Goal: Answer question/provide support: Answer question/provide support

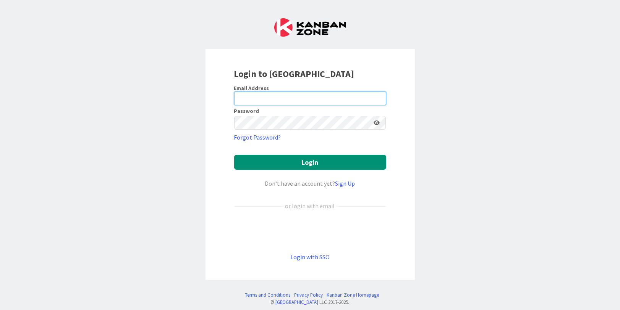
click at [254, 95] on input "email" at bounding box center [310, 99] width 152 height 14
type input "[PERSON_NAME][EMAIL_ADDRESS][PERSON_NAME][DOMAIN_NAME]"
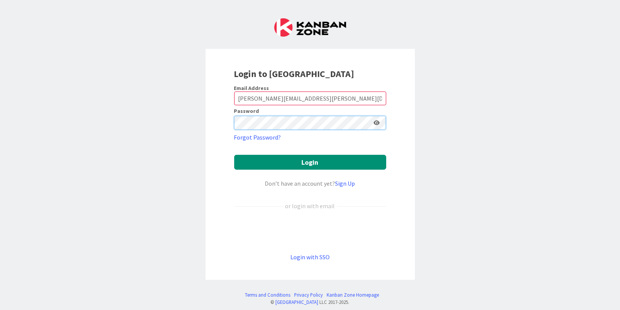
click at [234, 155] on button "Login" at bounding box center [310, 162] width 152 height 15
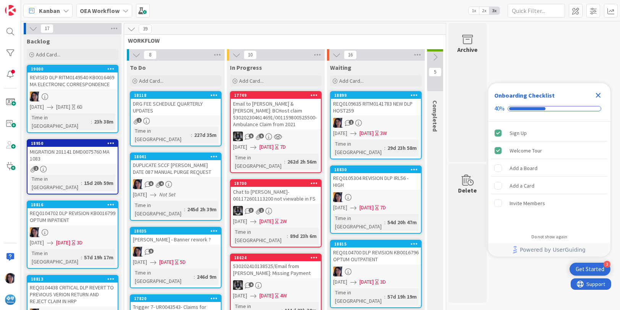
drag, startPoint x: 599, startPoint y: 94, endPoint x: 589, endPoint y: 93, distance: 10.4
click at [599, 94] on icon "Close Checklist" at bounding box center [598, 95] width 5 height 5
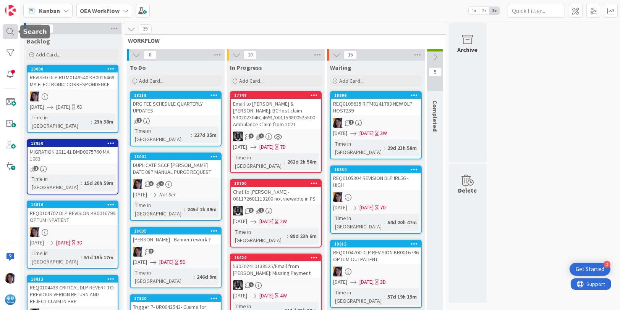
click at [10, 28] on div at bounding box center [10, 31] width 15 height 15
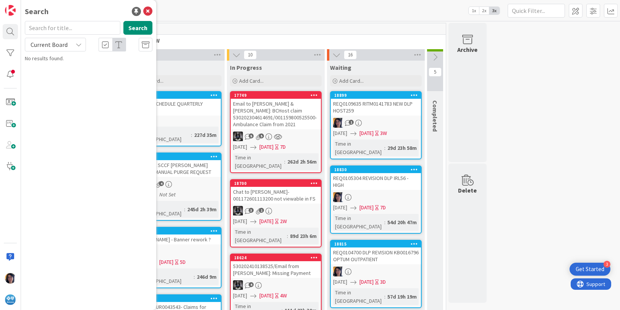
click at [57, 27] on input "text" at bounding box center [72, 28] width 95 height 14
click at [61, 48] on span "Current Board" at bounding box center [49, 45] width 37 height 8
click at [138, 28] on button "Search" at bounding box center [137, 28] width 29 height 14
click at [67, 29] on input "consolidated" at bounding box center [72, 28] width 95 height 14
type input "consolidate"
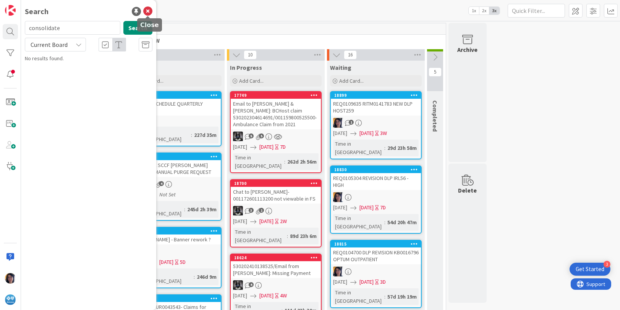
click at [146, 10] on icon at bounding box center [147, 11] width 9 height 9
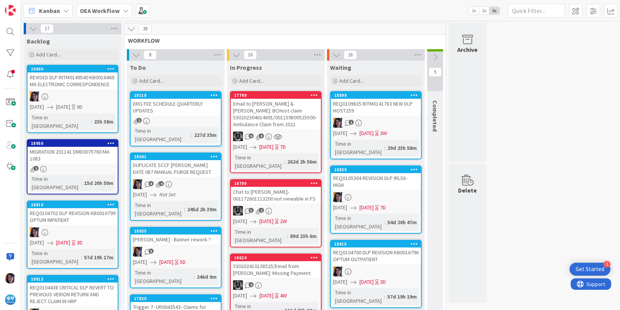
click at [92, 11] on b "OEA Workflow" at bounding box center [100, 11] width 40 height 8
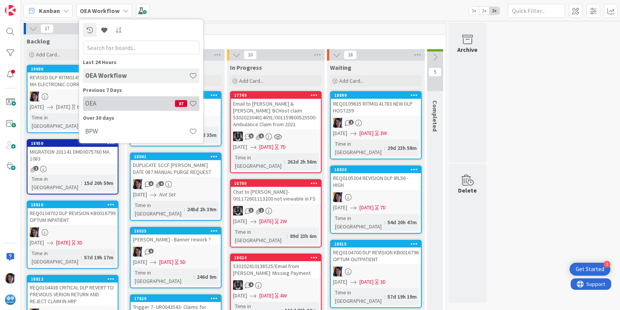
click at [91, 100] on h4 "OEA" at bounding box center [130, 104] width 90 height 8
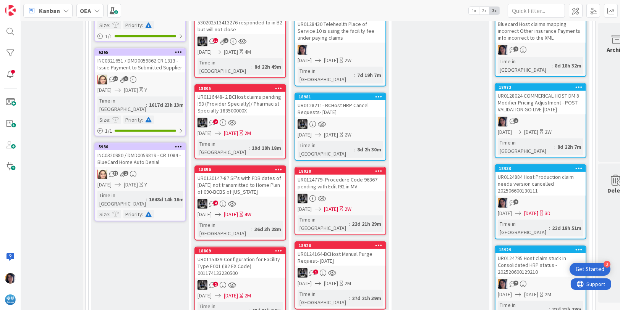
scroll to position [955, 39]
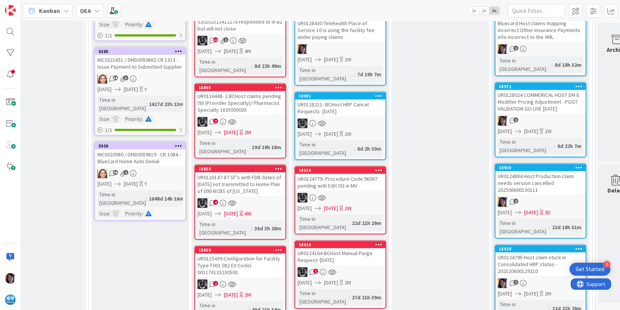
click at [533, 253] on div "UR0124795 Host claim stuck in Consolidated HRP status - 202520600129210" at bounding box center [540, 265] width 90 height 24
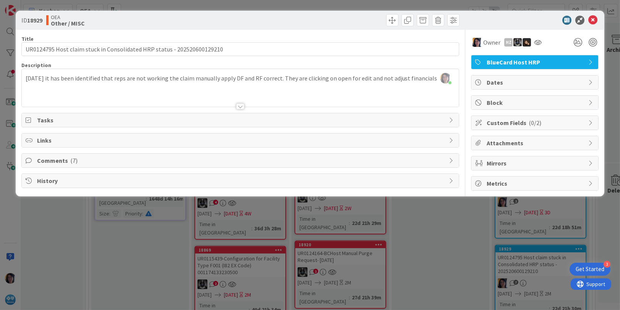
click at [42, 157] on span "Comments ( 7 )" at bounding box center [241, 160] width 408 height 9
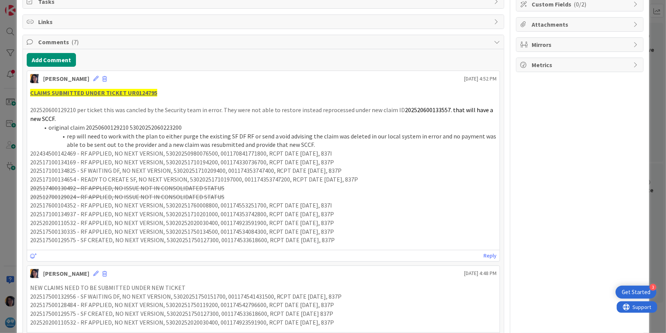
scroll to position [143, 0]
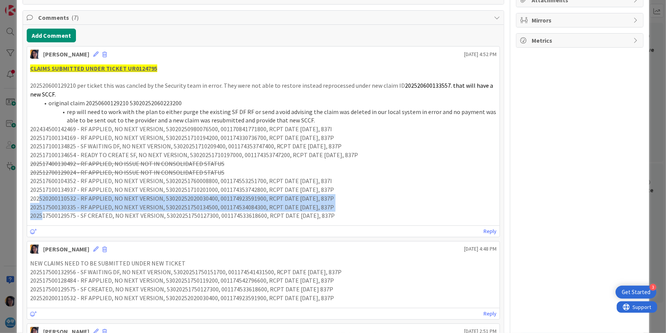
drag, startPoint x: 40, startPoint y: 212, endPoint x: 42, endPoint y: 228, distance: 16.5
click at [42, 228] on div "[PERSON_NAME] [DATE] 4:52 PM CLAIMS SUBMITTED UNDER TICKET UR0124795 2025206001…" at bounding box center [264, 141] width 474 height 191
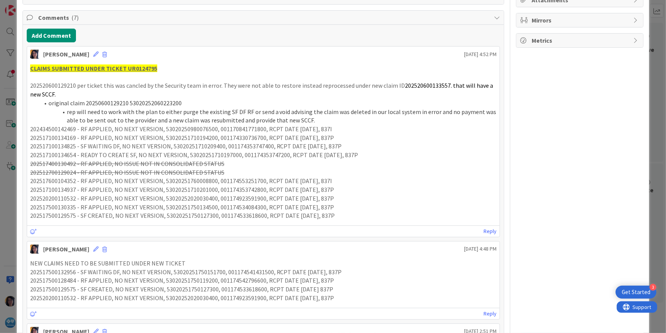
drag, startPoint x: 42, startPoint y: 228, endPoint x: 158, endPoint y: 192, distance: 121.5
click at [158, 192] on p "202517100134937 - RF APPLIED, NO NEXT VERSION, 53020251710201000, 0011743537428…" at bounding box center [263, 190] width 467 height 9
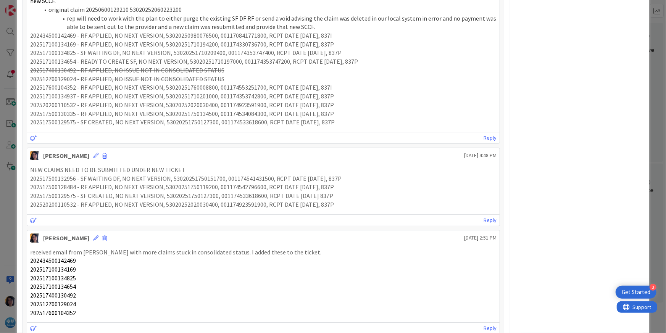
scroll to position [239, 0]
drag, startPoint x: 31, startPoint y: 168, endPoint x: 334, endPoint y: 209, distance: 306.4
click at [334, 209] on div "NEW CLAIMS NEED TO BE SUBMITTED UNDER NEW TICKET 202517500132956 - SF WAITING D…" at bounding box center [263, 186] width 473 height 50
click at [298, 213] on div "Reply" at bounding box center [263, 218] width 473 height 11
click at [73, 178] on p "202517500132956 - SF WAITING DF, NO NEXT VERSION, 53020251750151700, 0011745414…" at bounding box center [263, 177] width 467 height 9
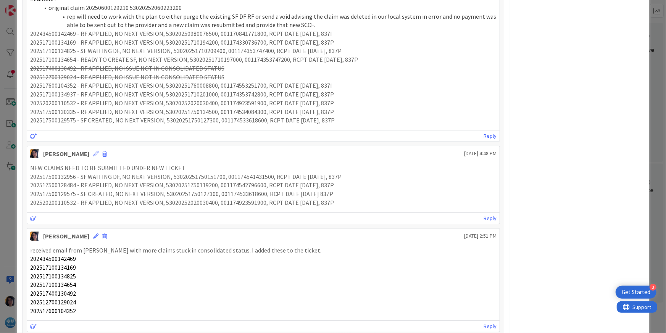
drag, startPoint x: 73, startPoint y: 178, endPoint x: 32, endPoint y: 168, distance: 42.4
click at [32, 166] on p "NEW CLAIMS NEED TO BE SUBMITTED UNDER NEW TICKET" at bounding box center [263, 168] width 467 height 9
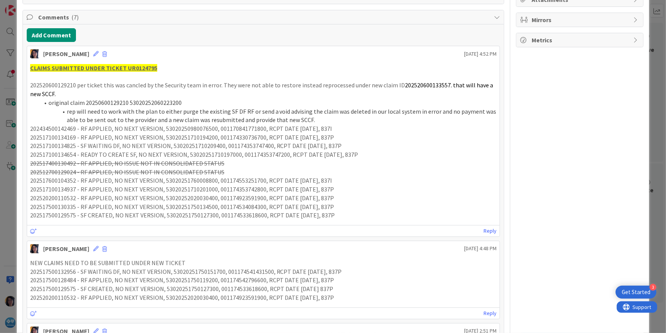
scroll to position [143, 0]
click at [159, 68] on p "CLAIMS SUBMITTED UNDER TICKET UR0124795" at bounding box center [263, 68] width 467 height 9
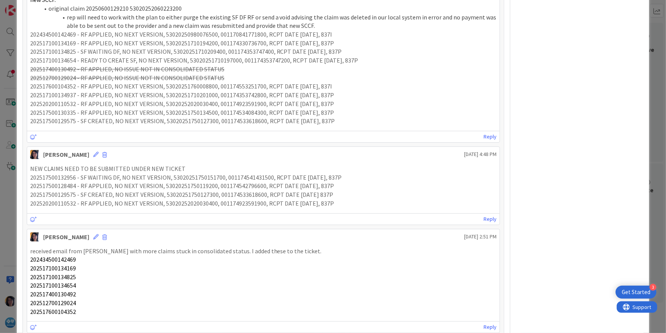
scroll to position [239, 0]
click at [60, 168] on p "NEW CLAIMS NEED TO BE SUBMITTED UNDER NEW TICKET" at bounding box center [263, 168] width 467 height 9
drag, startPoint x: 29, startPoint y: 168, endPoint x: 189, endPoint y: 167, distance: 159.6
click at [189, 167] on div "NEW CLAIMS NEED TO BE SUBMITTED UNDER NEW TICKET 202517500132956 - SF WAITING D…" at bounding box center [263, 186] width 473 height 50
drag, startPoint x: 189, startPoint y: 167, endPoint x: 161, endPoint y: 215, distance: 55.7
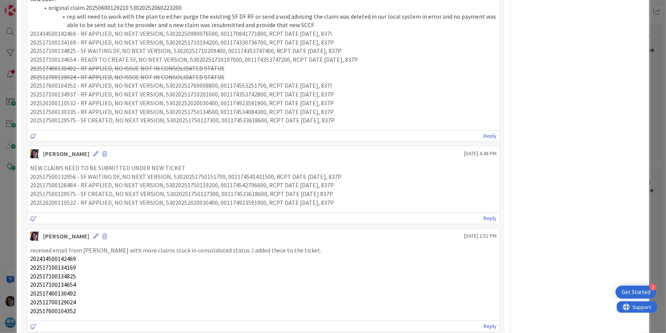
click at [161, 215] on div "Reply" at bounding box center [263, 218] width 473 height 11
drag, startPoint x: 58, startPoint y: 31, endPoint x: 67, endPoint y: 32, distance: 9.2
click at [67, 32] on p "202434500142469 - RF APPLIED, NO NEXT VERSION, 53020250980076500, 0011708417718…" at bounding box center [263, 33] width 467 height 9
drag, startPoint x: 67, startPoint y: 32, endPoint x: 53, endPoint y: 34, distance: 13.4
click at [53, 34] on p "202434500142469 - RF APPLIED, NO NEXT VERSION, 53020250980076500, 0011708417718…" at bounding box center [263, 33] width 467 height 9
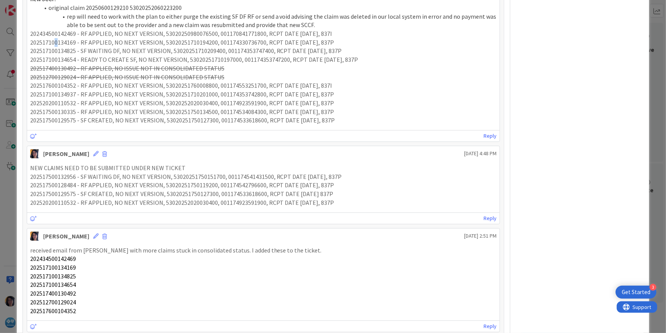
click at [56, 42] on p "202517100134169 - RF APPLIED, NO NEXT VERSION, 53020251710194200, 0011743307367…" at bounding box center [263, 42] width 467 height 9
drag, startPoint x: 56, startPoint y: 42, endPoint x: 51, endPoint y: 53, distance: 12.0
click at [51, 52] on p "202517100134825 - SF WAITING DF, NO NEXT VERSION, 53020251710209400, 0011743537…" at bounding box center [263, 51] width 467 height 9
click at [62, 194] on p "202517500129575 - SF CREATED, NO NEXT VERSION, 53020251750127300, 0011745336186…" at bounding box center [263, 194] width 467 height 9
click at [59, 195] on p "202517500129575 - SF CREATED, NO NEXT VERSION, 53020251750127300, 0011745336186…" at bounding box center [263, 194] width 467 height 9
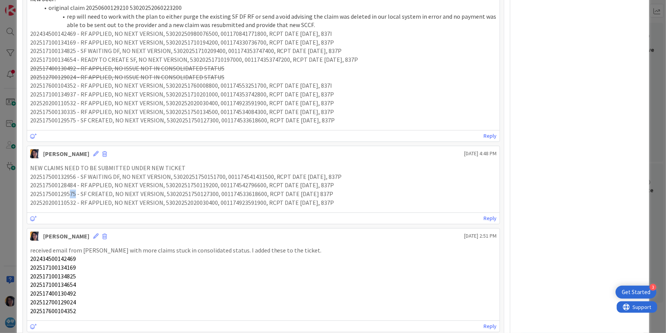
drag, startPoint x: 69, startPoint y: 196, endPoint x: 75, endPoint y: 196, distance: 5.7
click at [75, 196] on p "202517500129575 - SF CREATED, NO NEXT VERSION, 53020251750127300, 0011745336186…" at bounding box center [263, 194] width 467 height 9
drag, startPoint x: 75, startPoint y: 196, endPoint x: 68, endPoint y: 155, distance: 41.8
click at [68, 153] on div "[PERSON_NAME]" at bounding box center [66, 153] width 46 height 9
click at [93, 153] on icon at bounding box center [95, 153] width 5 height 5
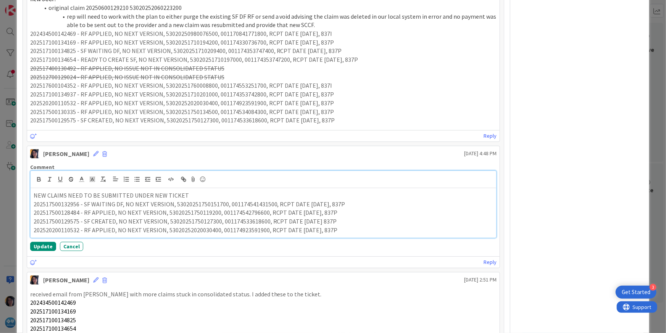
drag, startPoint x: 33, startPoint y: 220, endPoint x: 349, endPoint y: 225, distance: 315.8
click at [349, 225] on div "NEW CLAIMS NEED TO BE SUBMITTED UNDER NEW TICKET 202517500132956 - SF WAITING D…" at bounding box center [264, 213] width 466 height 50
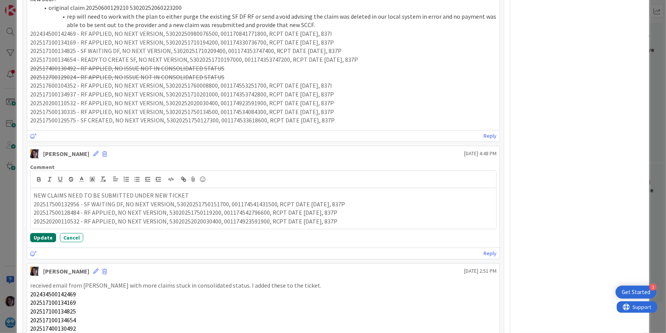
click at [40, 237] on button "Update" at bounding box center [43, 237] width 26 height 9
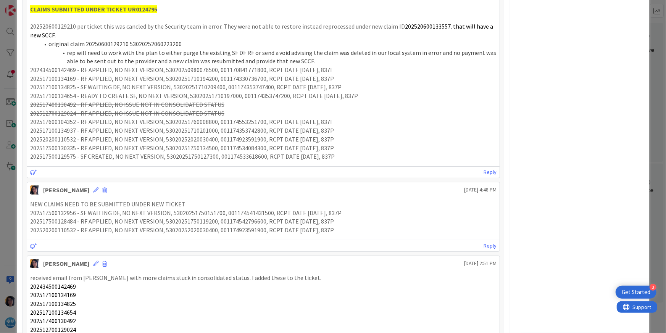
scroll to position [143, 0]
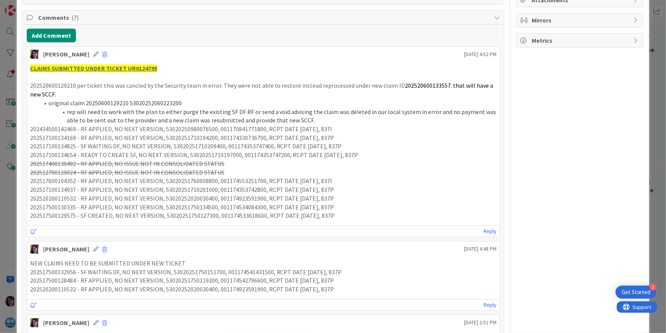
click at [242, 129] on p "202434500142469 - RF APPLIED, NO NEXT VERSION, 53020250980076500, 0011708417718…" at bounding box center [263, 129] width 467 height 9
click at [93, 247] on icon at bounding box center [95, 249] width 5 height 5
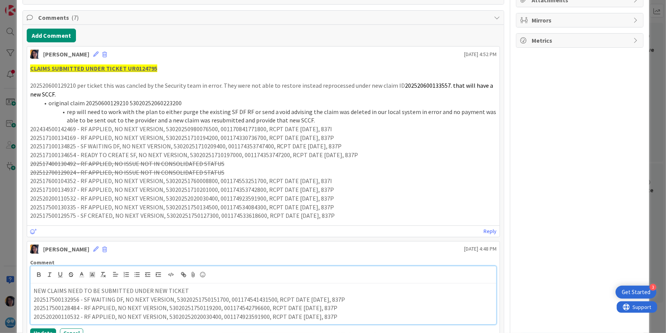
drag, startPoint x: 34, startPoint y: 316, endPoint x: 359, endPoint y: 314, distance: 324.9
click at [359, 310] on p "202520200110532 - RF APPLIED, NO NEXT VERSION, 53020252020030400, 0011749235919…" at bounding box center [264, 317] width 460 height 9
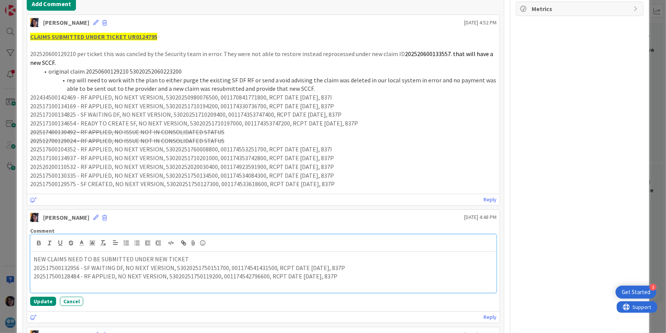
scroll to position [191, 0]
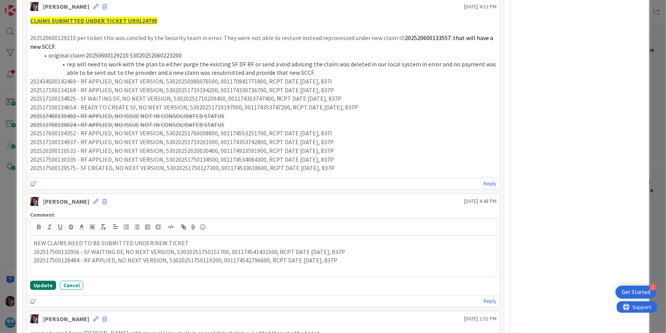
click at [37, 285] on button "Update" at bounding box center [43, 285] width 26 height 9
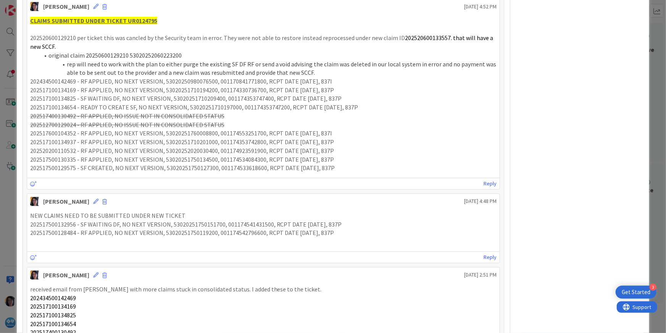
drag, startPoint x: 29, startPoint y: 81, endPoint x: 367, endPoint y: 105, distance: 338.8
click at [367, 105] on div "CLAIMS SUBMITTED UNDER TICKET UR0124795 202520600129210 per ticket this was can…" at bounding box center [263, 94] width 473 height 162
click at [147, 189] on div "[PERSON_NAME] [DATE] 4:52 PM CLAIMS SUBMITTED UNDER TICKET UR0124795 2025206001…" at bounding box center [264, 93] width 474 height 191
click at [120, 143] on p "202517100134937 - RF APPLIED, NO NEXT VERSION, 53020251710201000, 0011743537428…" at bounding box center [263, 142] width 467 height 9
drag, startPoint x: 81, startPoint y: 132, endPoint x: 160, endPoint y: 132, distance: 79.0
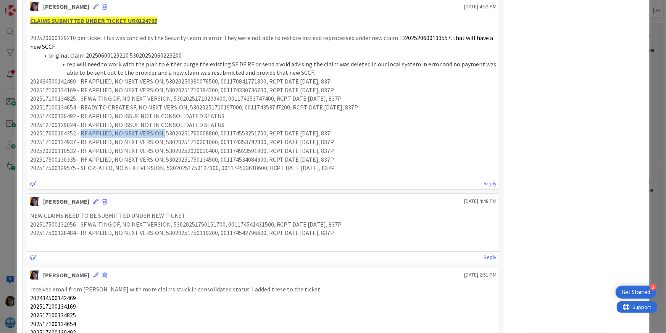
click at [160, 132] on p "202517600104352 - RF APPLIED, NO NEXT VERSION, 53020251760008800, 0011745532517…" at bounding box center [263, 133] width 467 height 9
drag, startPoint x: 160, startPoint y: 132, endPoint x: 332, endPoint y: 132, distance: 172.2
click at [332, 132] on p "202517600104352 - RF APPLIED, NO NEXT VERSION, 53020251760008800, 0011745532517…" at bounding box center [263, 133] width 467 height 9
click at [47, 136] on p "202517600104352 - RF APPLIED, NO NEXT VERSION, 53020251760008800, 0011745532517…" at bounding box center [263, 133] width 467 height 9
click at [101, 229] on p "202517500128484 - RF APPLIED, NO NEXT VERSION, 53020251750119200, 0011745427966…" at bounding box center [263, 233] width 467 height 9
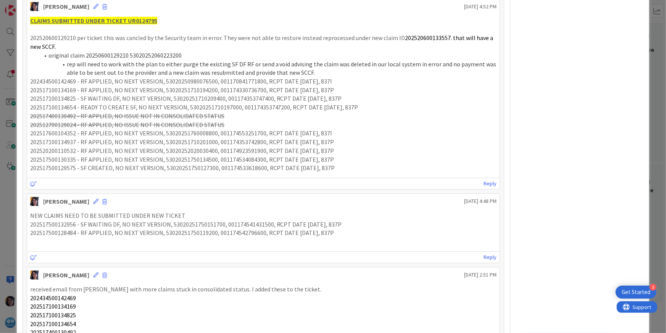
click at [161, 220] on p "202517500132956 - SF WAITING DF, NO NEXT VERSION, 53020251750151700, 0011745414…" at bounding box center [263, 224] width 467 height 9
click at [191, 216] on p "NEW CLAIMS NEED TO BE SUBMITTED UNDER NEW TICKET" at bounding box center [263, 216] width 467 height 9
drag, startPoint x: 236, startPoint y: 92, endPoint x: 233, endPoint y: 89, distance: 4.6
click at [233, 89] on p "202517100134169 - RF APPLIED, NO NEXT VERSION, 53020251710194200, 0011743307367…" at bounding box center [263, 90] width 467 height 9
click at [140, 19] on u "CLAIMS SUBMITTED UNDER TICKET UR0124795" at bounding box center [93, 21] width 127 height 8
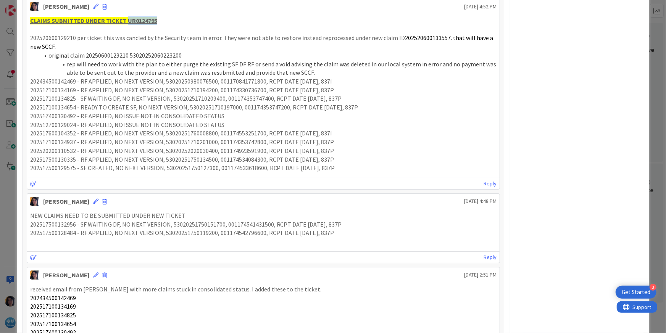
click at [140, 19] on u "CLAIMS SUBMITTED UNDER TICKET UR0124795" at bounding box center [93, 21] width 127 height 8
copy u "UR0124795"
drag, startPoint x: 84, startPoint y: 237, endPoint x: 57, endPoint y: 235, distance: 26.8
click at [84, 237] on p at bounding box center [263, 241] width 467 height 9
drag, startPoint x: 29, startPoint y: 224, endPoint x: 330, endPoint y: 235, distance: 300.3
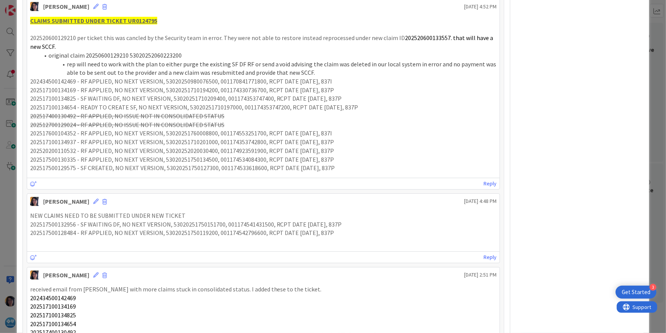
click at [330, 235] on div "NEW CLAIMS NEED TO BE SUBMITTED UNDER NEW TICKET 202517500132956 - SF WAITING D…" at bounding box center [263, 229] width 467 height 35
copy div "202517500132956 - SF WAITING DF, NO NEXT VERSION, 53020251750151700, 0011745414…"
drag, startPoint x: 172, startPoint y: 210, endPoint x: 159, endPoint y: 213, distance: 13.7
click at [172, 210] on div "NEW CLAIMS NEED TO BE SUBMITTED UNDER NEW TICKET 202517500132956 - SF WAITING D…" at bounding box center [263, 228] width 473 height 41
click at [93, 200] on icon at bounding box center [95, 201] width 5 height 5
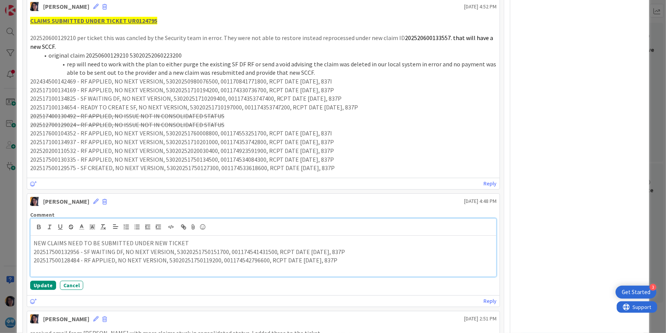
click at [191, 242] on p "NEW CLAIMS NEED TO BE SUBMITTED UNDER NEW TICKET" at bounding box center [264, 243] width 460 height 9
drag, startPoint x: 221, startPoint y: 242, endPoint x: 28, endPoint y: 243, distance: 192.8
click at [28, 243] on div "Comment NEW CLAIMS NEED TO BE SUBMITTED UNDER NEW TICKET UR0130449 202517500132…" at bounding box center [263, 250] width 473 height 85
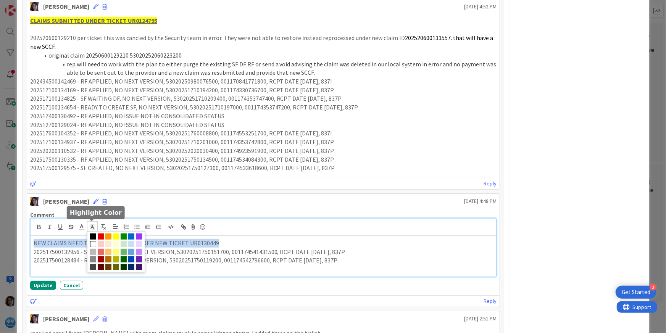
click at [90, 225] on rect at bounding box center [90, 225] width 0 height 0
click at [115, 236] on span at bounding box center [116, 237] width 6 height 6
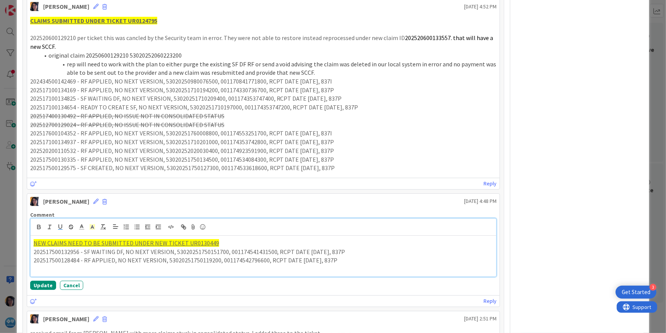
click at [182, 263] on p "202517500128484 - RF APPLIED, NO NEXT VERSION, 53020251750119200, 0011745427966…" at bounding box center [264, 260] width 460 height 9
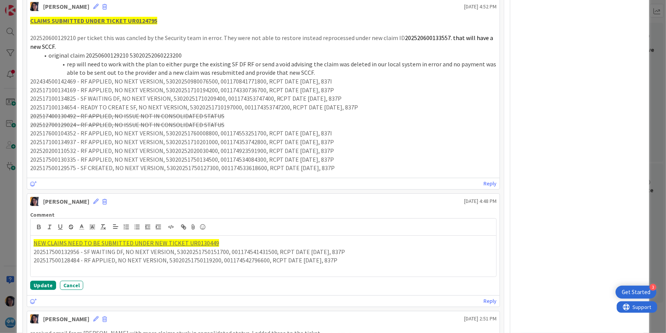
click at [142, 17] on u "CLAIMS SUBMITTED UNDER TICKET UR0124795" at bounding box center [93, 21] width 127 height 8
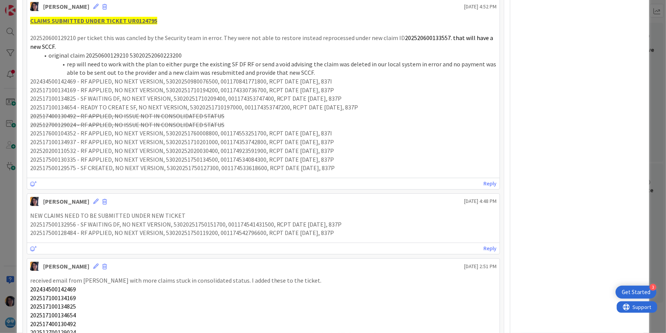
click at [141, 19] on u "CLAIMS SUBMITTED UNDER TICKET UR0124795" at bounding box center [93, 21] width 127 height 8
drag, startPoint x: 141, startPoint y: 19, endPoint x: 132, endPoint y: 30, distance: 13.8
click at [132, 32] on p at bounding box center [263, 29] width 467 height 9
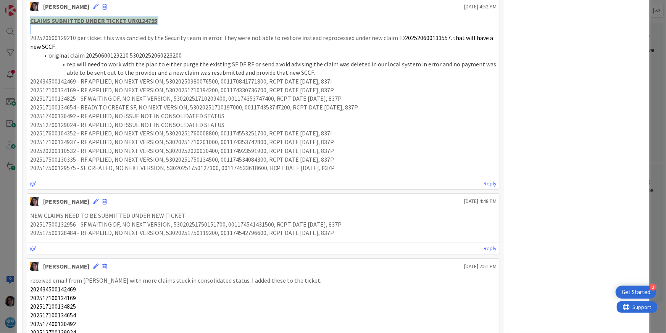
click at [138, 21] on u "CLAIMS SUBMITTED UNDER TICKET UR0124795" at bounding box center [93, 21] width 127 height 8
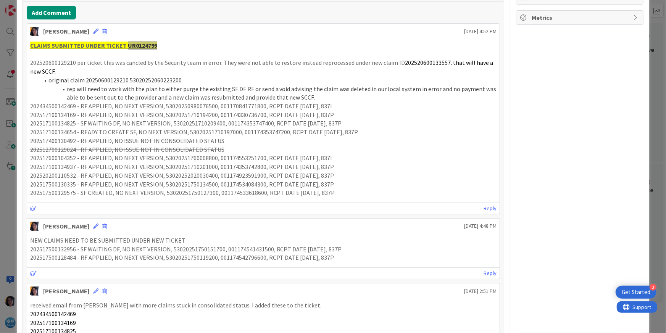
scroll to position [143, 0]
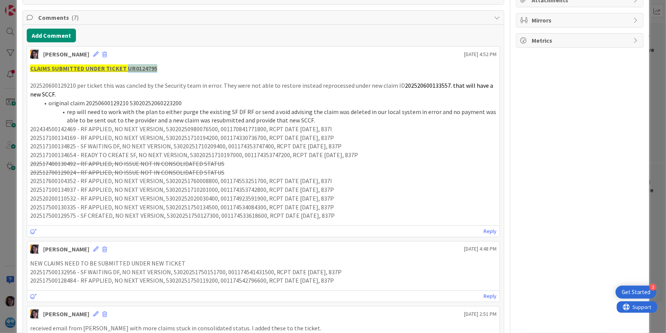
click at [179, 262] on p "NEW CLAIMS NEED TO BE SUBMITTED UNDER NEW TICKET" at bounding box center [263, 263] width 467 height 9
click at [131, 268] on p "202517500132956 - SF WAITING DF, NO NEXT VERSION, 53020251750151700, 0011745414…" at bounding box center [263, 272] width 467 height 9
click at [93, 248] on icon at bounding box center [95, 249] width 5 height 5
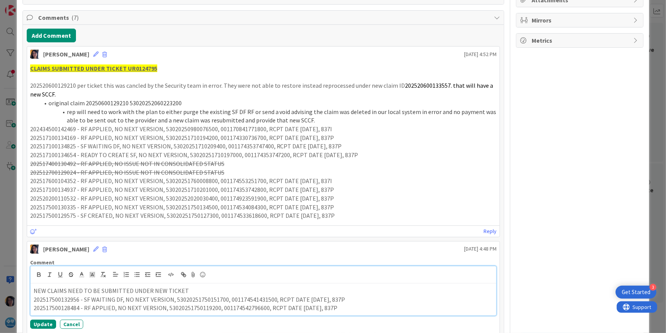
click at [185, 291] on p "NEW CLAIMS NEED TO BE SUBMITTED UNDER NEW TICKET" at bounding box center [264, 291] width 460 height 9
drag, startPoint x: 212, startPoint y: 290, endPoint x: 28, endPoint y: 291, distance: 184.0
click at [28, 291] on div "Comment NEW CLAIMS NEED TO BE SUBMITTED UNDER NEW TICKET UR0130449 202517500132…" at bounding box center [263, 294] width 473 height 76
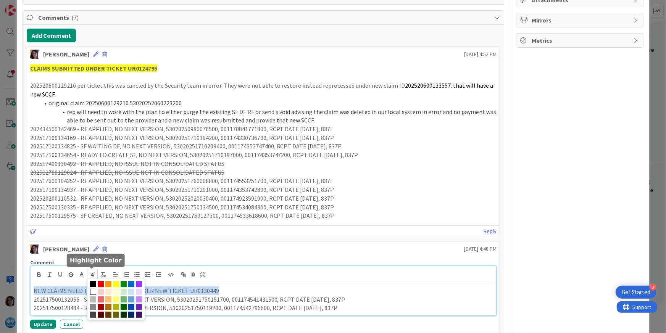
click at [91, 273] on icon at bounding box center [92, 274] width 7 height 7
click at [114, 283] on span at bounding box center [116, 284] width 6 height 6
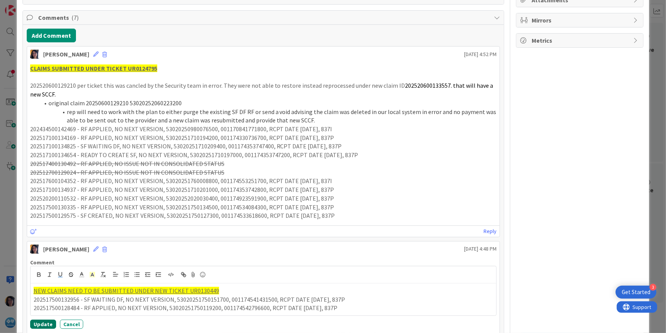
click at [40, 310] on button "Update" at bounding box center [43, 324] width 26 height 9
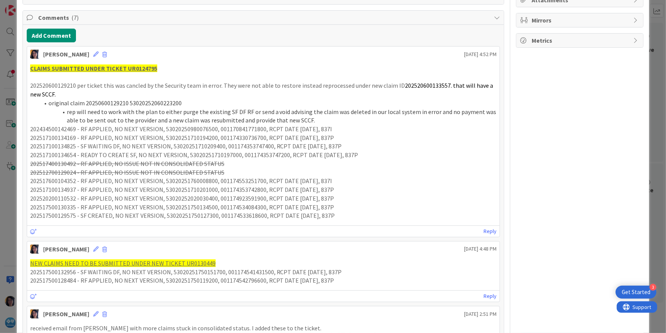
click at [224, 278] on p "202517500128484 - RF APPLIED, NO NEXT VERSION, 53020251750119200, 0011745427966…" at bounding box center [263, 280] width 467 height 9
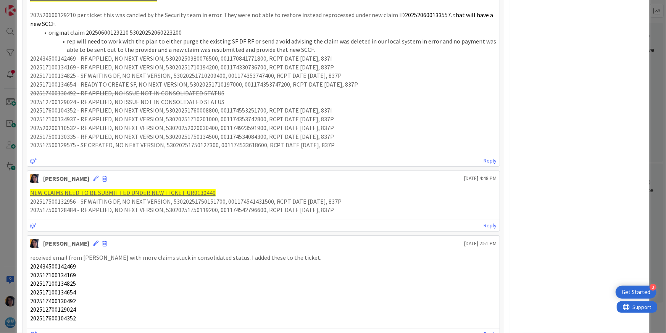
scroll to position [239, 0]
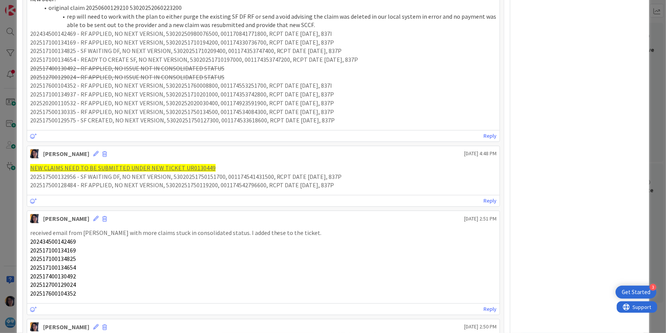
click at [364, 161] on div "NEW CLAIMS NEED TO BE SUBMITTED UNDER NEW TICKET UR0130449 202517500132956 - SF…" at bounding box center [263, 177] width 473 height 32
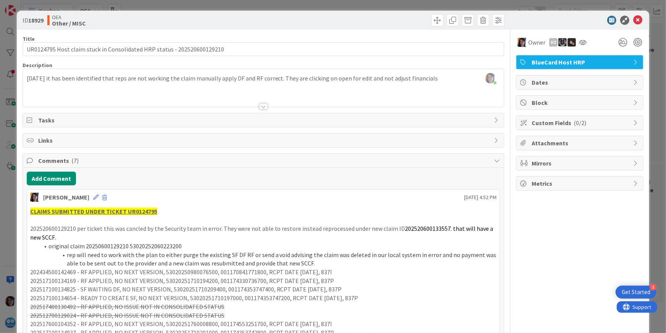
click at [533, 83] on span "Dates" at bounding box center [581, 82] width 98 height 9
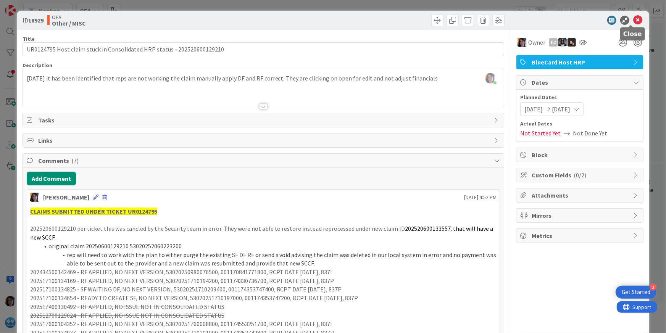
click at [619, 22] on icon at bounding box center [637, 20] width 9 height 9
